Goal: Find specific page/section: Find specific page/section

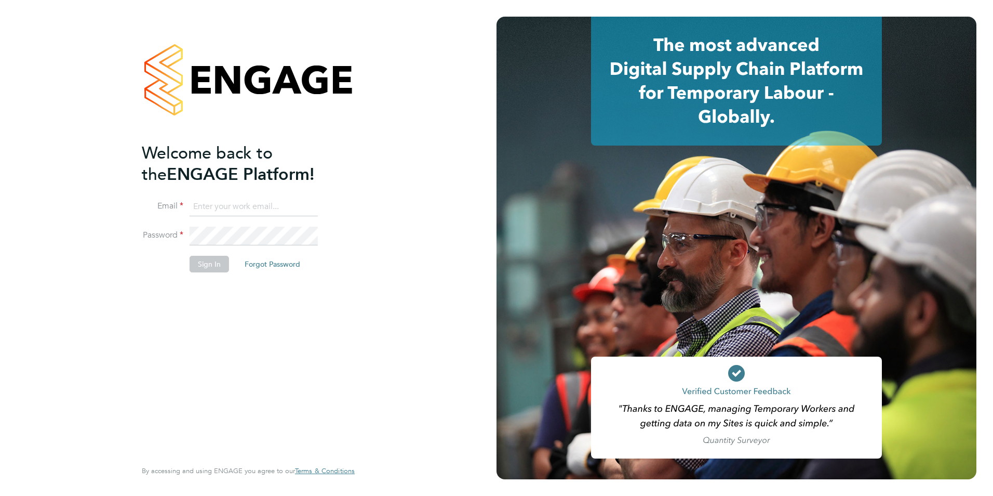
type input "kellyelkins@itsconstruction.co.uk"
click at [216, 260] on button "Sign In" at bounding box center [209, 264] width 39 height 17
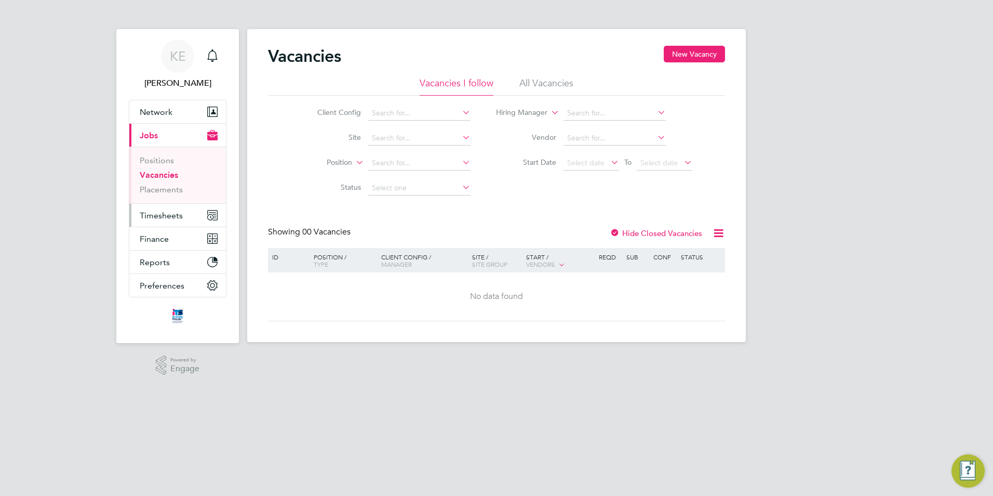
click at [175, 219] on span "Timesheets" at bounding box center [161, 215] width 43 height 10
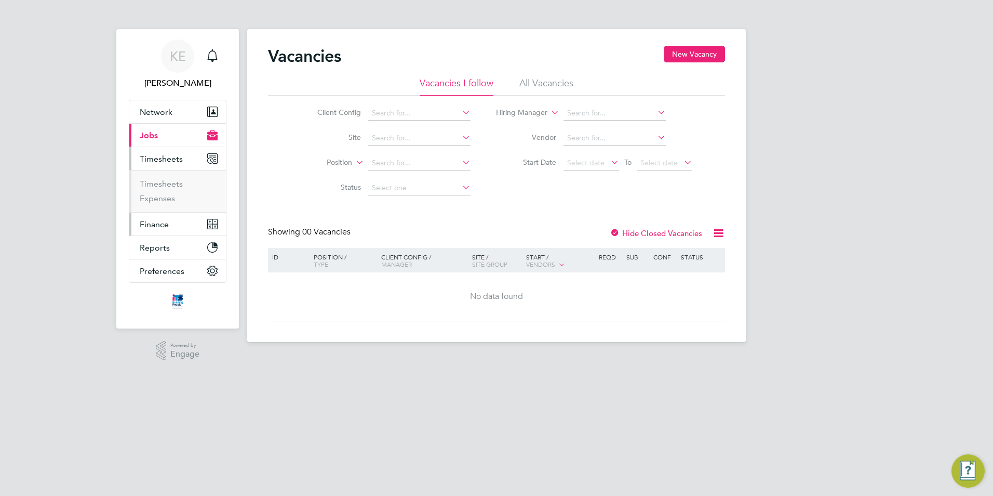
click at [160, 226] on span "Finance" at bounding box center [154, 224] width 29 height 10
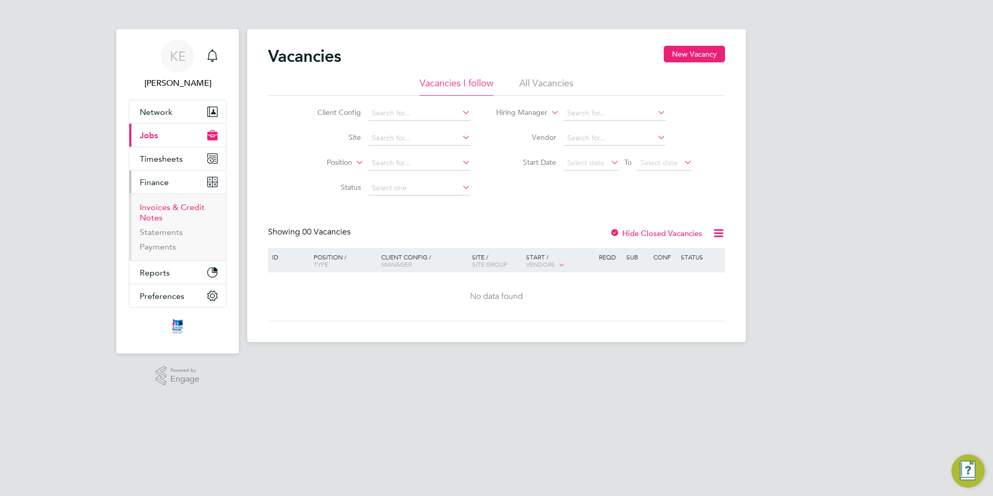
click at [154, 207] on link "Invoices & Credit Notes" at bounding box center [172, 212] width 65 height 20
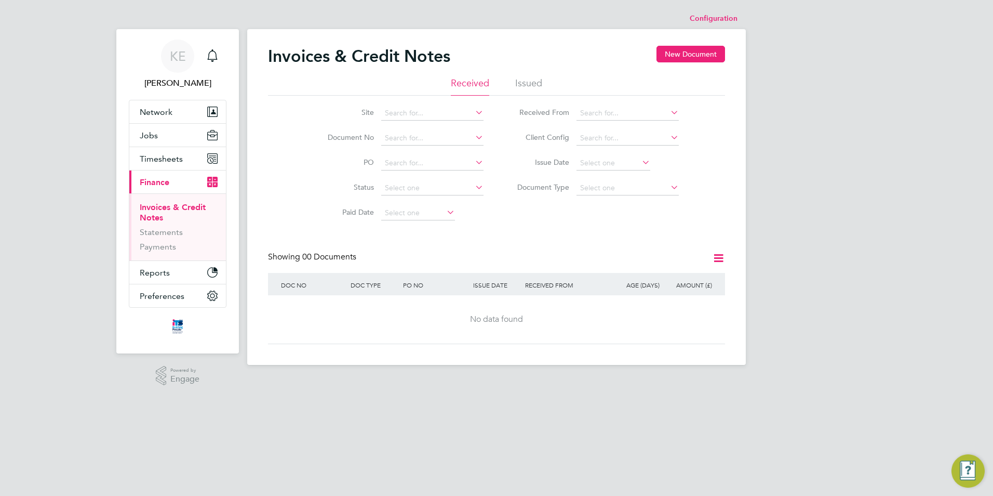
click at [528, 84] on li "Issued" at bounding box center [528, 86] width 27 height 19
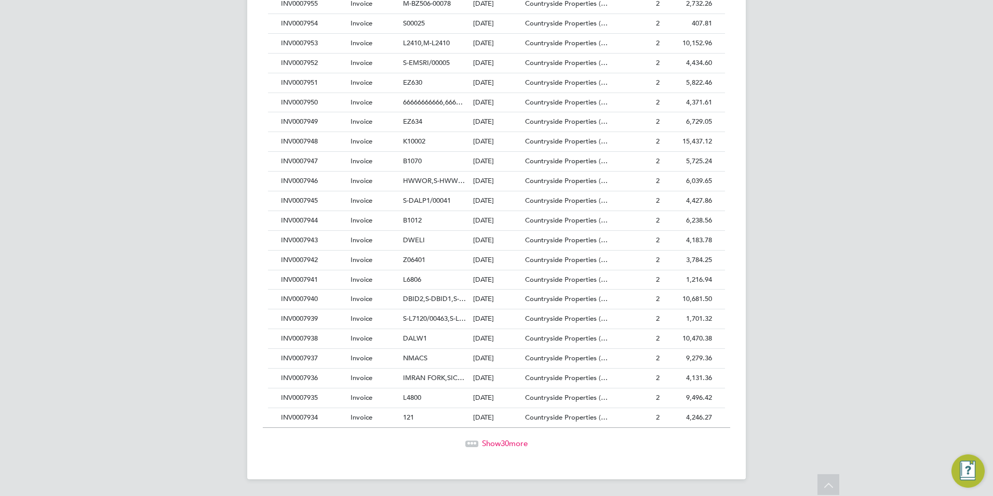
click at [514, 446] on span "Show 30 more" at bounding box center [505, 443] width 46 height 10
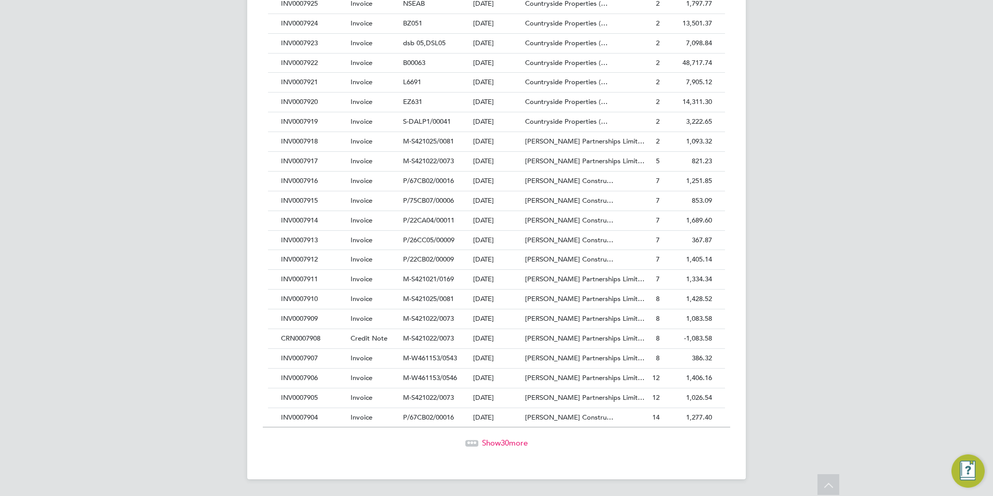
click at [496, 441] on span "Show 30 more" at bounding box center [505, 442] width 46 height 10
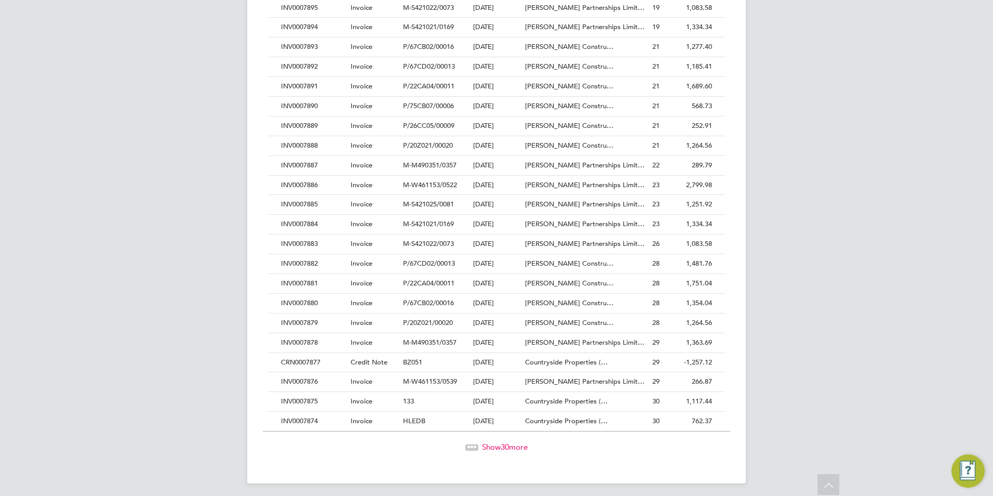
click at [511, 446] on span "Show 30 more" at bounding box center [505, 446] width 46 height 10
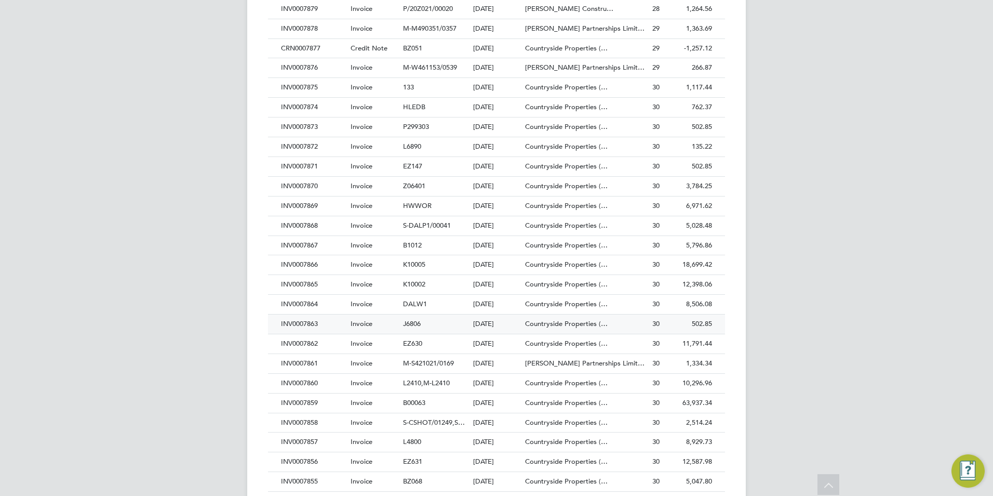
click at [360, 328] on div "Invoice" at bounding box center [374, 323] width 52 height 19
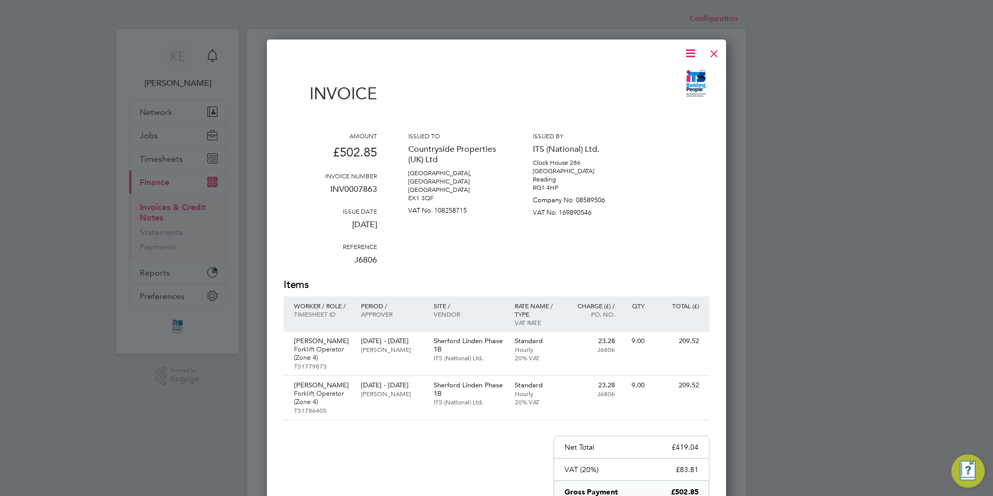
click at [715, 56] on div at bounding box center [714, 51] width 19 height 19
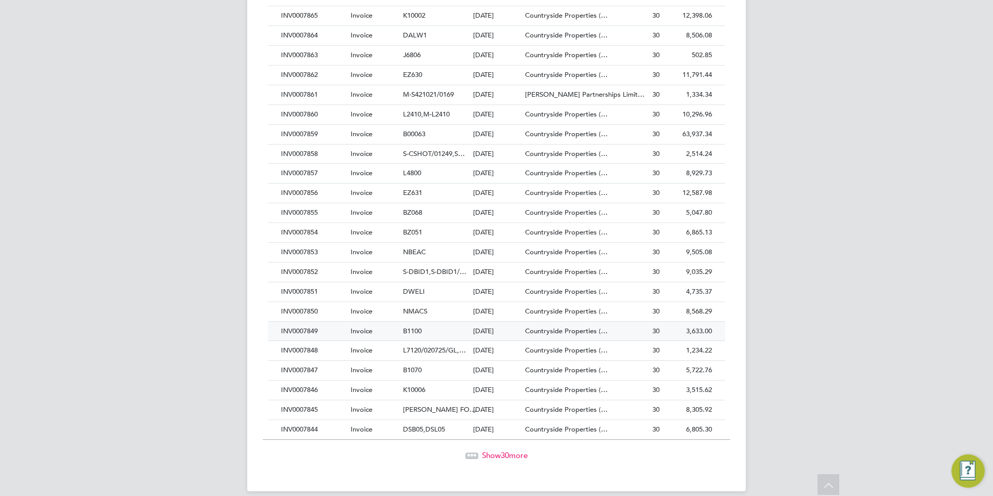
scroll to position [2204, 0]
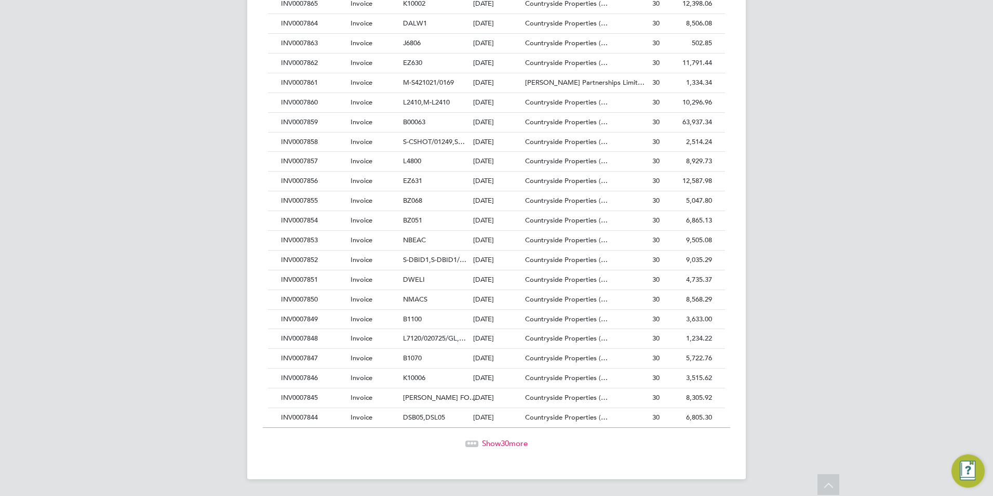
click at [504, 444] on span "30" at bounding box center [505, 443] width 8 height 10
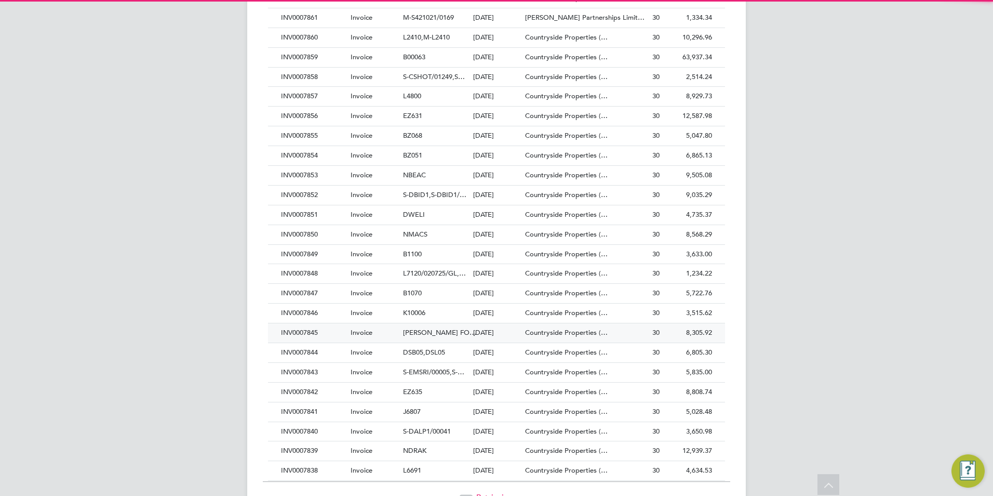
scroll to position [5, 5]
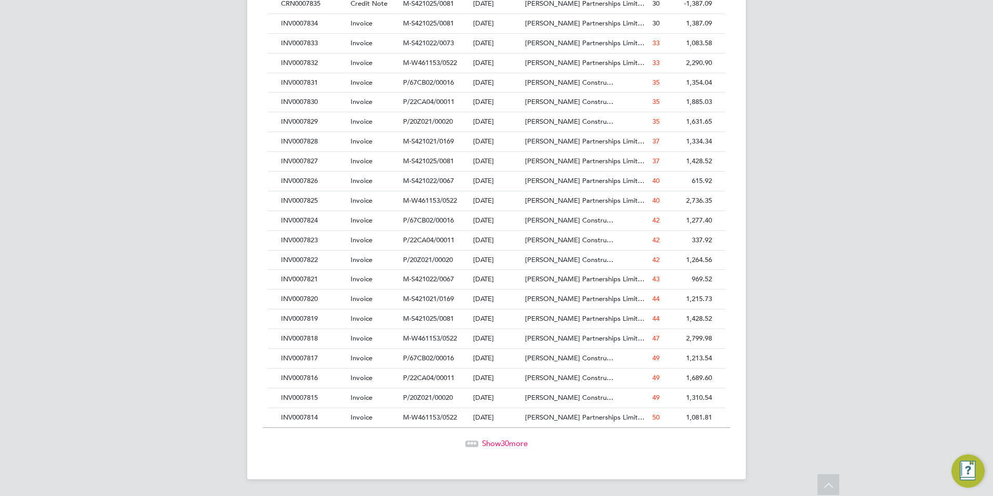
click at [503, 443] on span "30" at bounding box center [505, 443] width 8 height 10
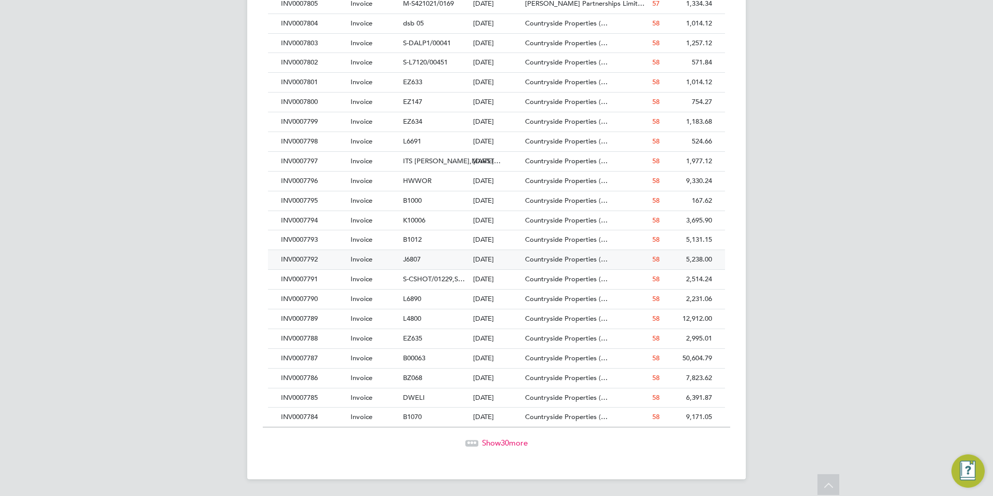
click at [319, 257] on div "INV0007792" at bounding box center [313, 259] width 70 height 19
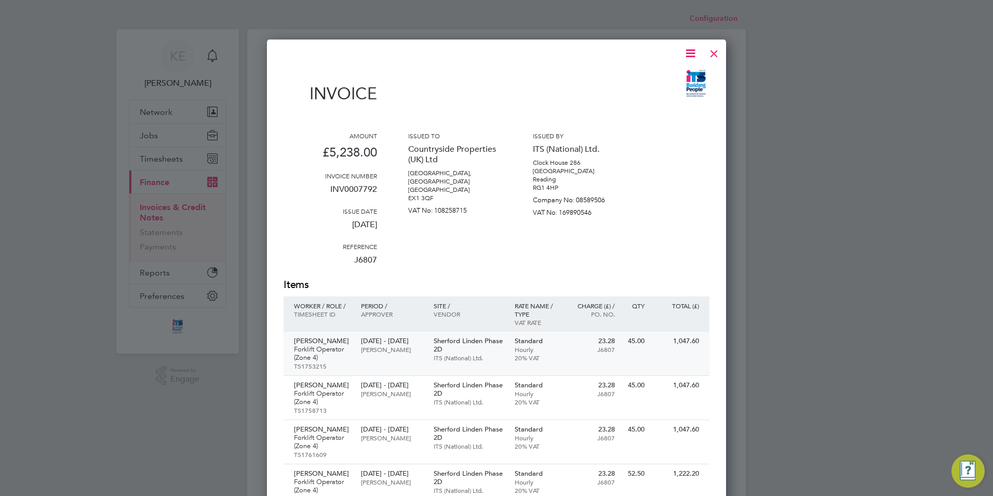
click at [434, 348] on p "Sherford Linden Phase 2D" at bounding box center [469, 345] width 71 height 17
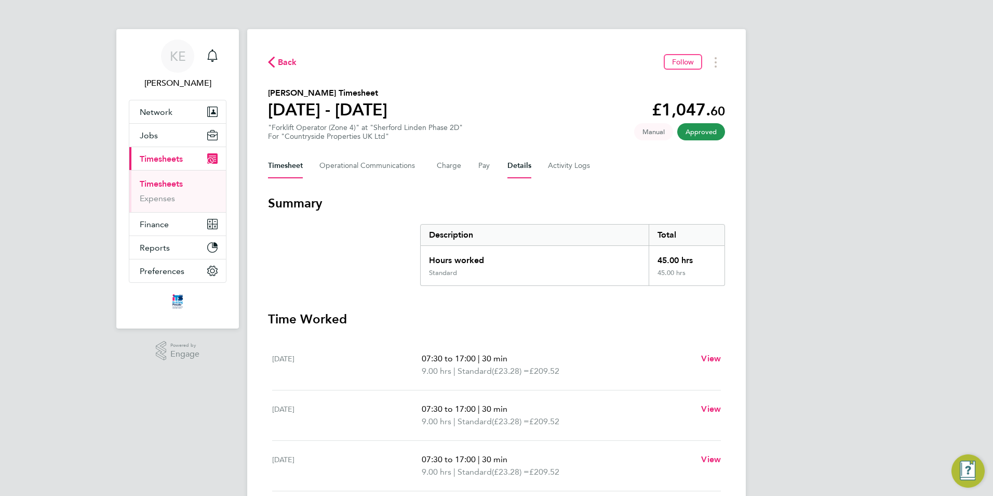
click at [517, 167] on button "Details" at bounding box center [519, 165] width 24 height 25
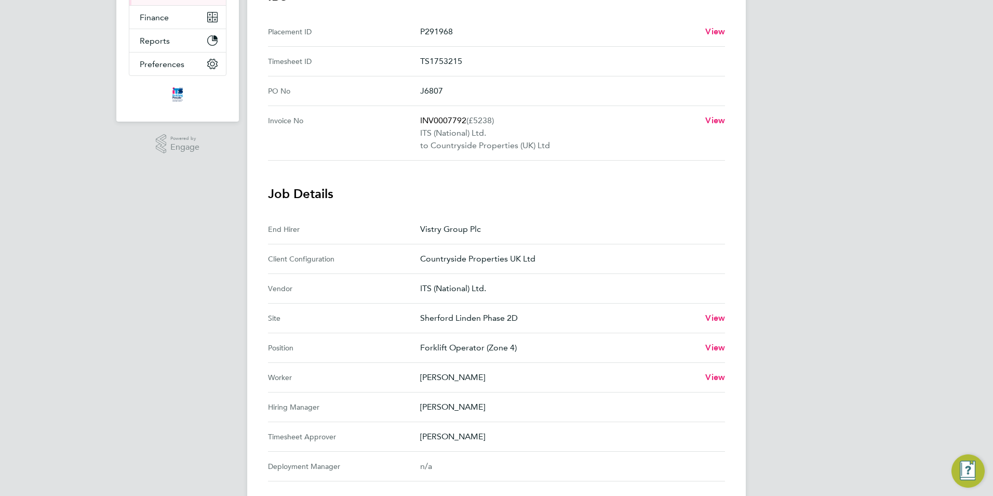
scroll to position [208, 0]
click at [721, 318] on span "View" at bounding box center [715, 317] width 20 height 10
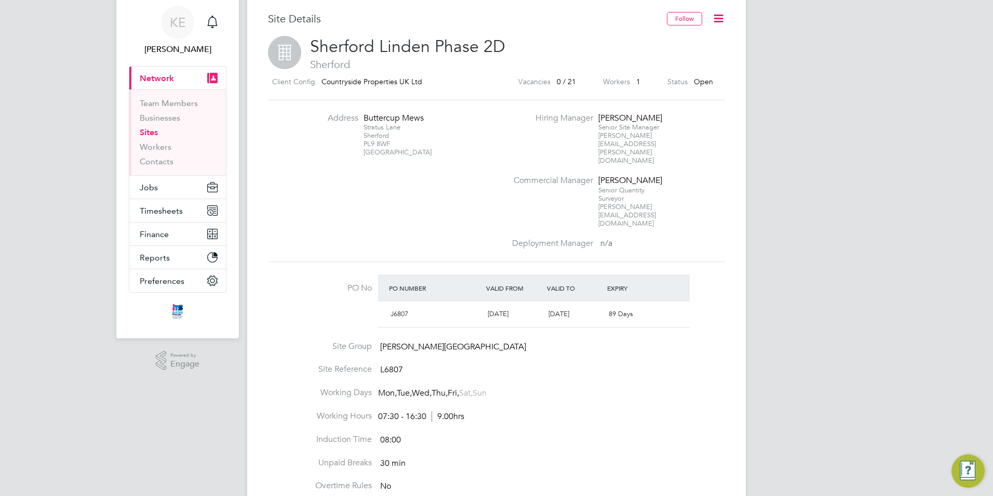
scroll to position [52, 0]
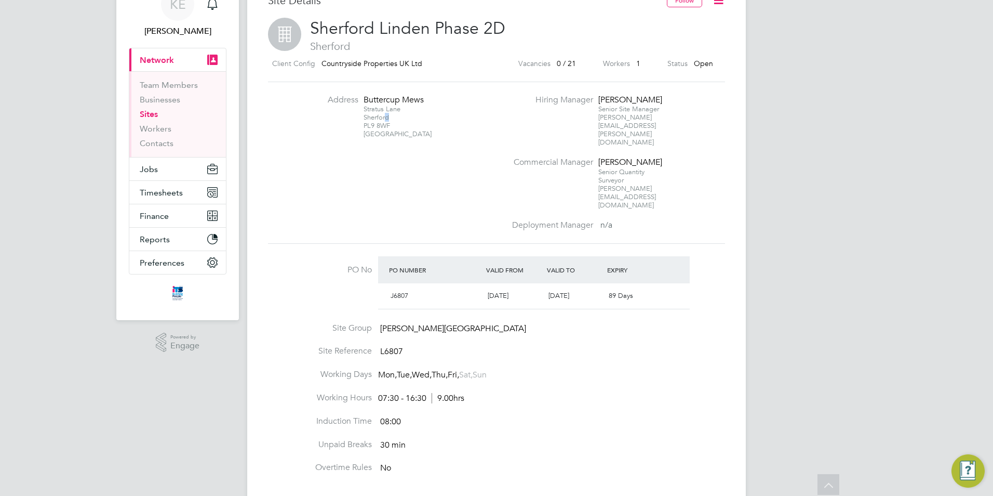
drag, startPoint x: 385, startPoint y: 119, endPoint x: 411, endPoint y: 115, distance: 26.2
click at [411, 115] on div "Stratus Lane Sherford PL9 8WF United Kingdom" at bounding box center [396, 121] width 65 height 33
